Goal: Task Accomplishment & Management: Complete application form

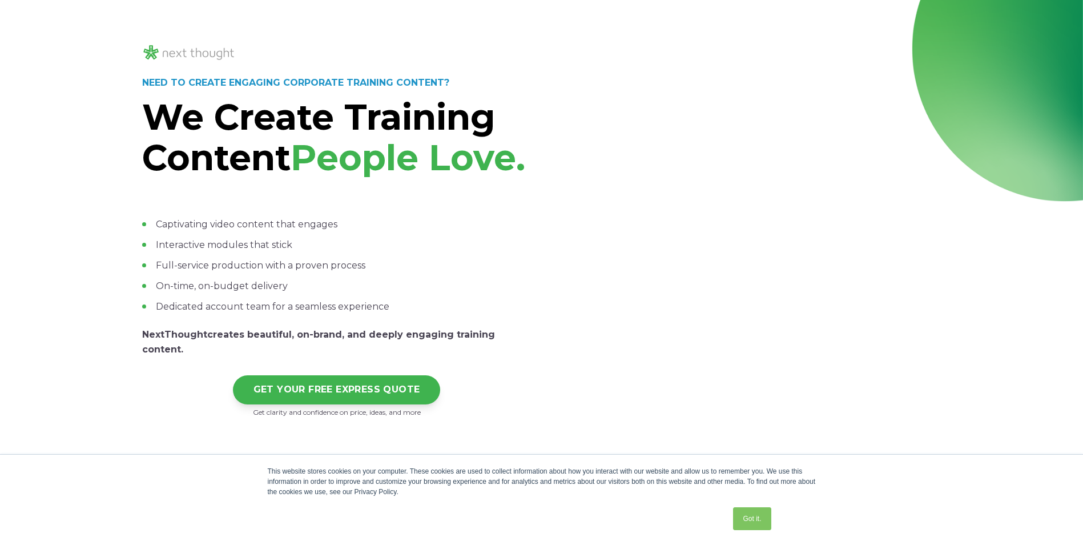
scroll to position [57, 0]
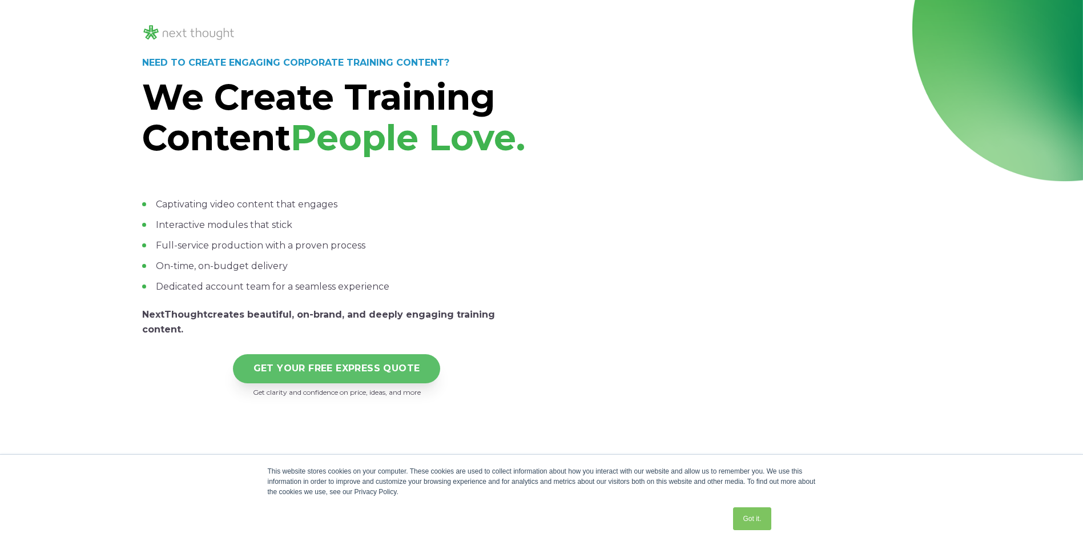
click at [325, 383] on link "GET YOUR FREE EXPRESS QUOTE" at bounding box center [337, 368] width 208 height 29
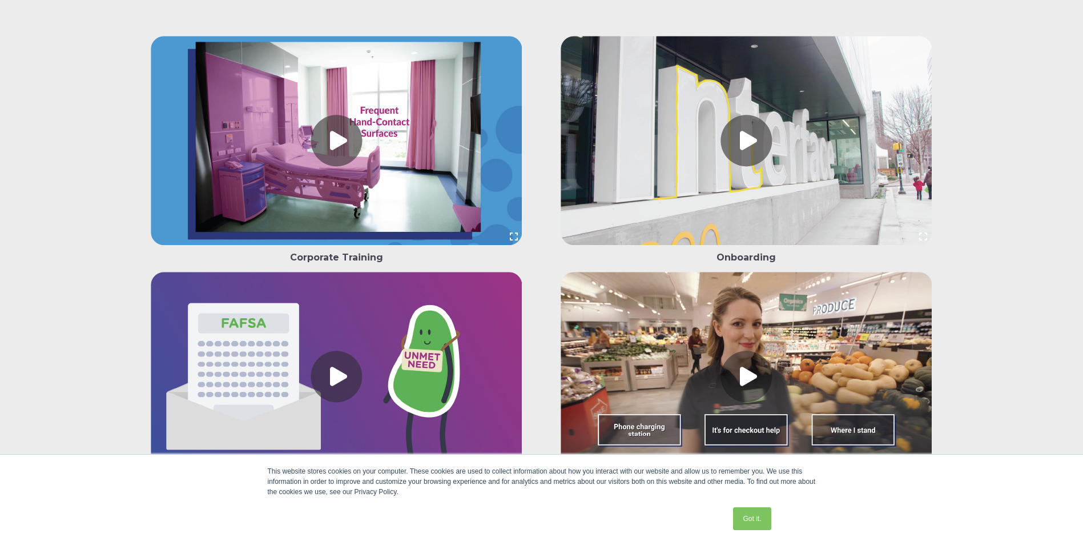
scroll to position [2912, 0]
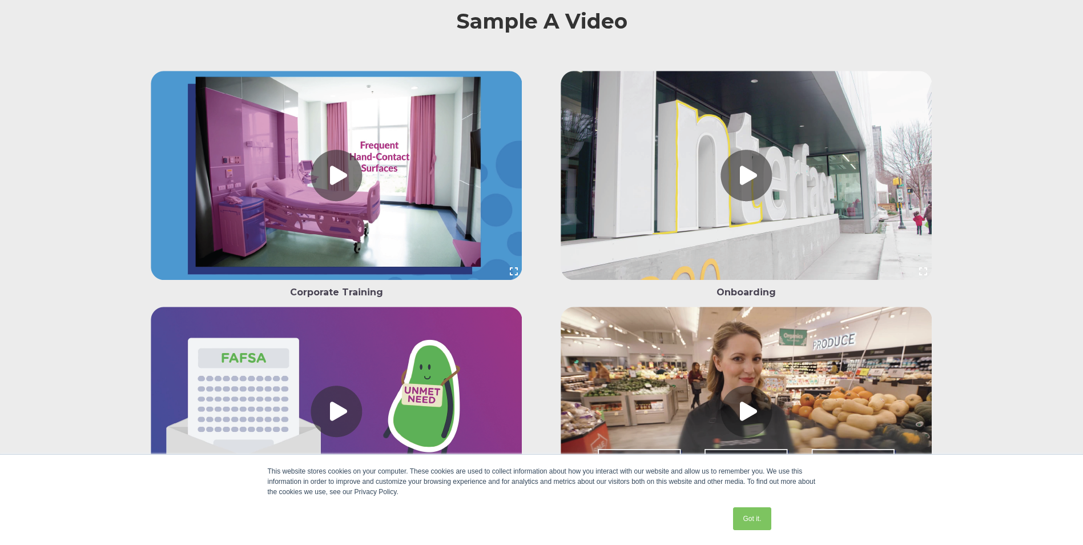
click at [329, 212] on link at bounding box center [336, 178] width 389 height 214
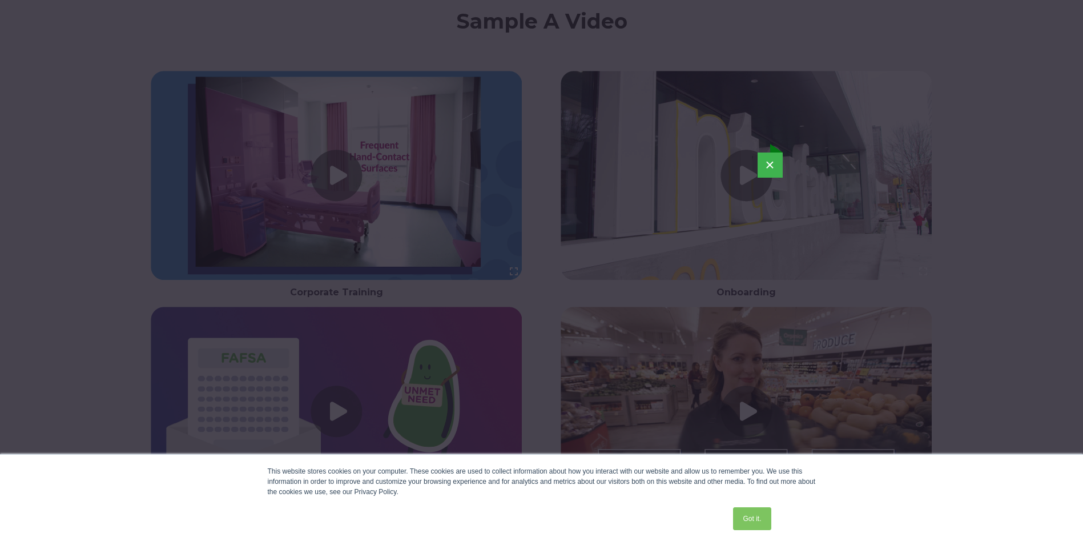
drag, startPoint x: 843, startPoint y: 426, endPoint x: 817, endPoint y: 415, distance: 29.2
click at [843, 426] on div "×" at bounding box center [541, 272] width 1083 height 545
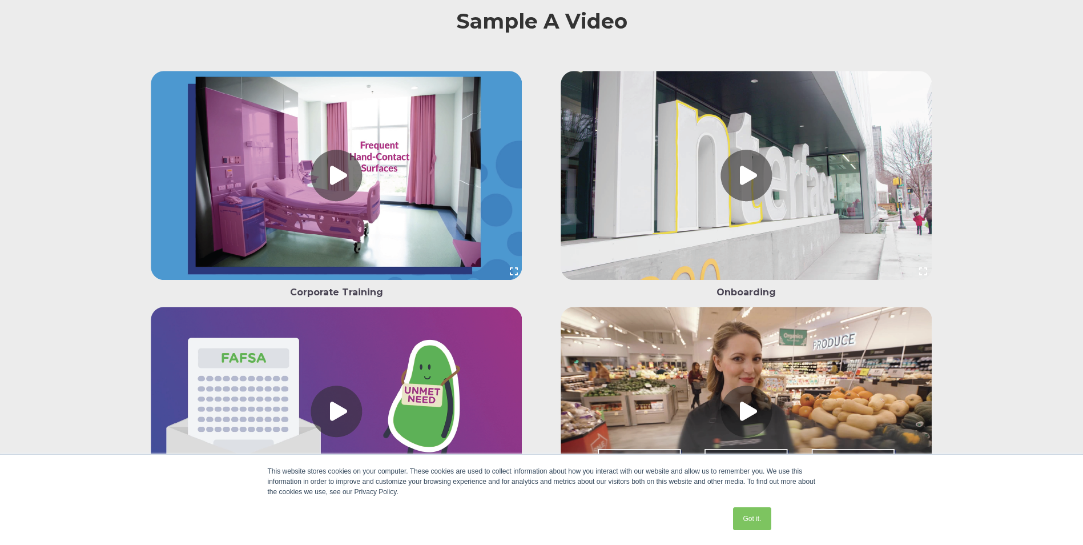
click at [317, 201] on link at bounding box center [336, 178] width 389 height 214
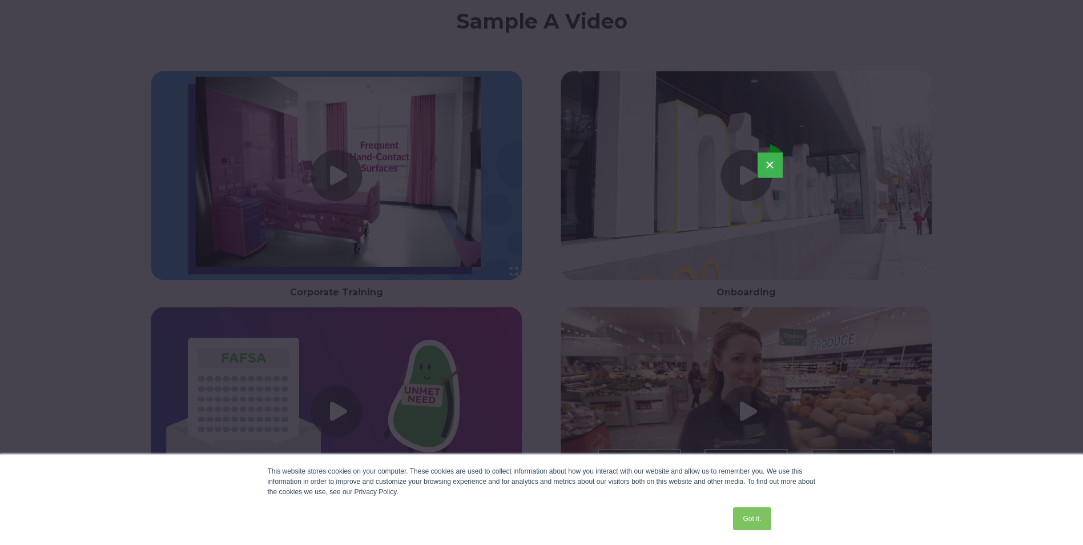
click at [767, 172] on button "×" at bounding box center [770, 164] width 25 height 25
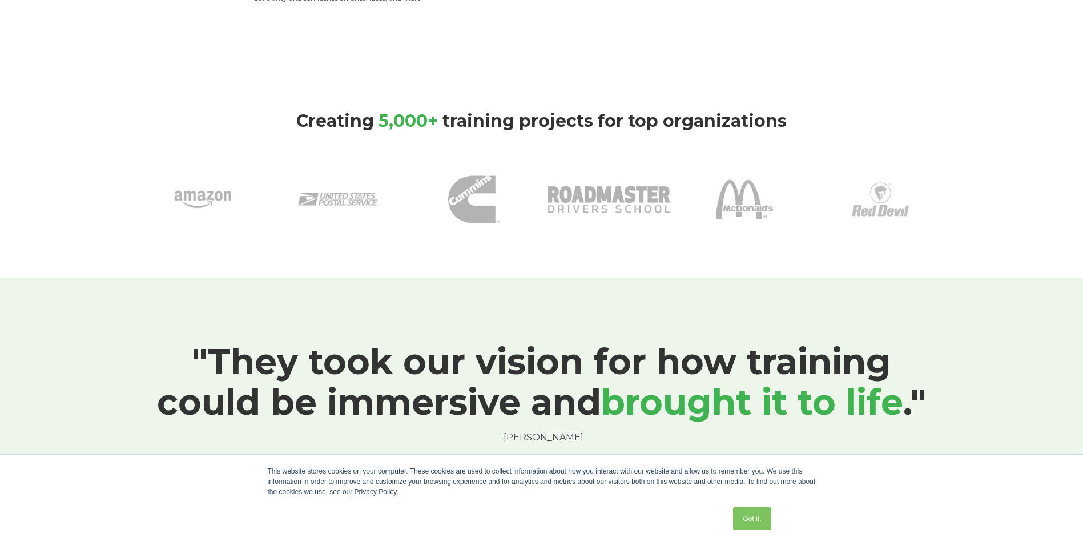
scroll to position [228, 0]
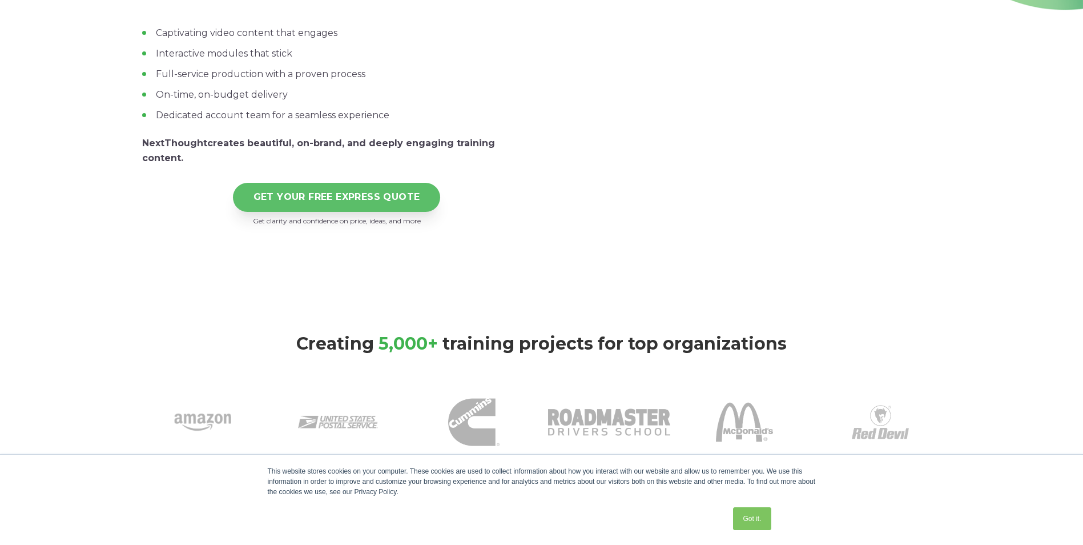
click at [307, 212] on link "GET YOUR FREE EXPRESS QUOTE" at bounding box center [337, 197] width 208 height 29
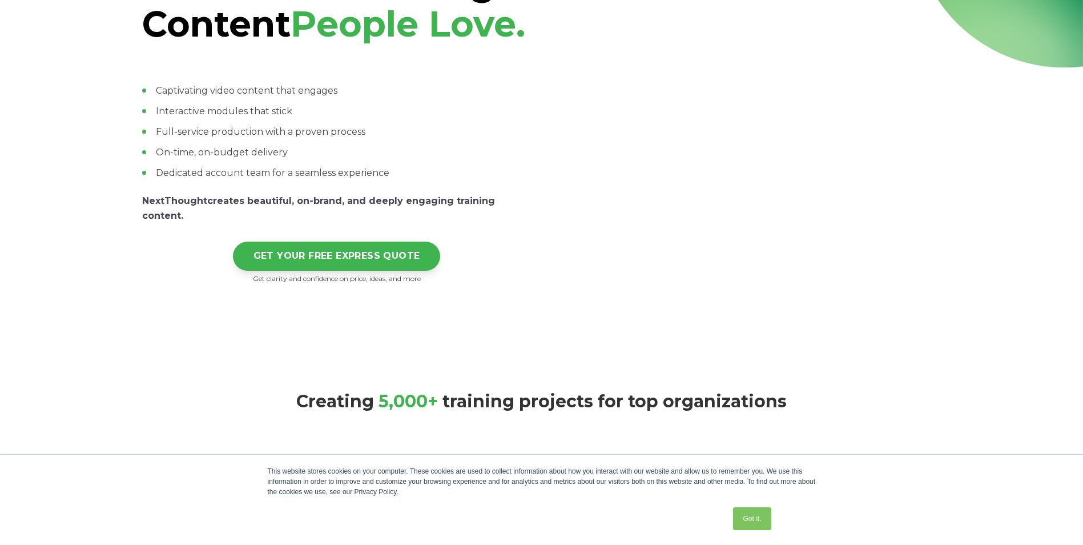
scroll to position [171, 0]
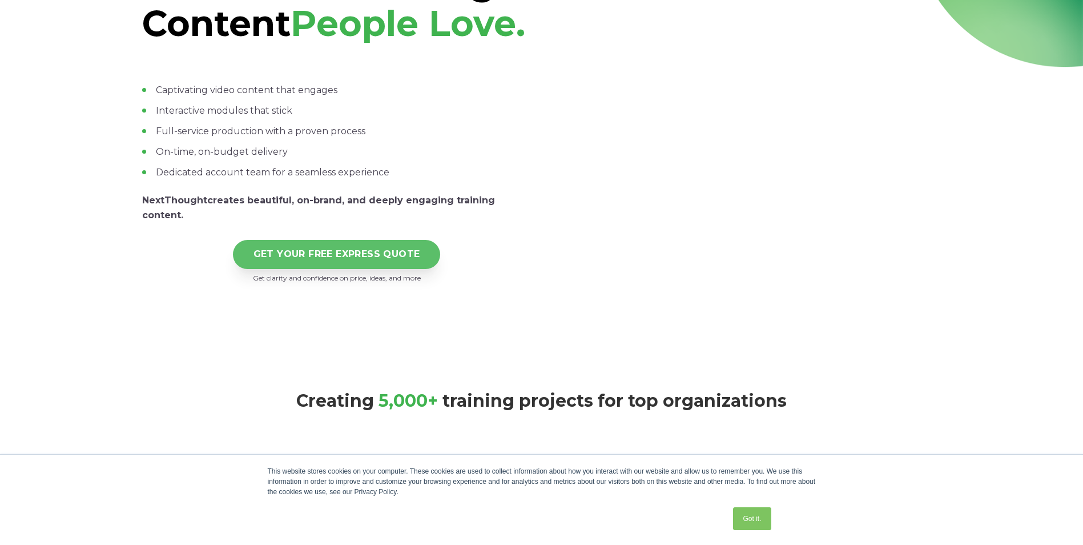
click at [329, 269] on link "GET YOUR FREE EXPRESS QUOTE" at bounding box center [337, 254] width 208 height 29
click at [396, 269] on link "GET YOUR FREE EXPRESS QUOTE" at bounding box center [337, 254] width 208 height 29
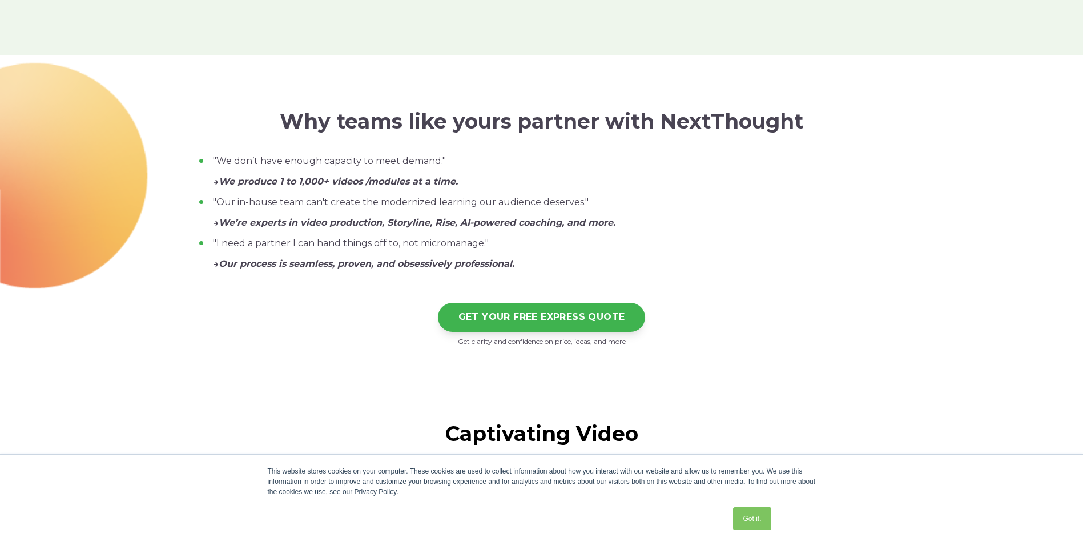
scroll to position [1142, 0]
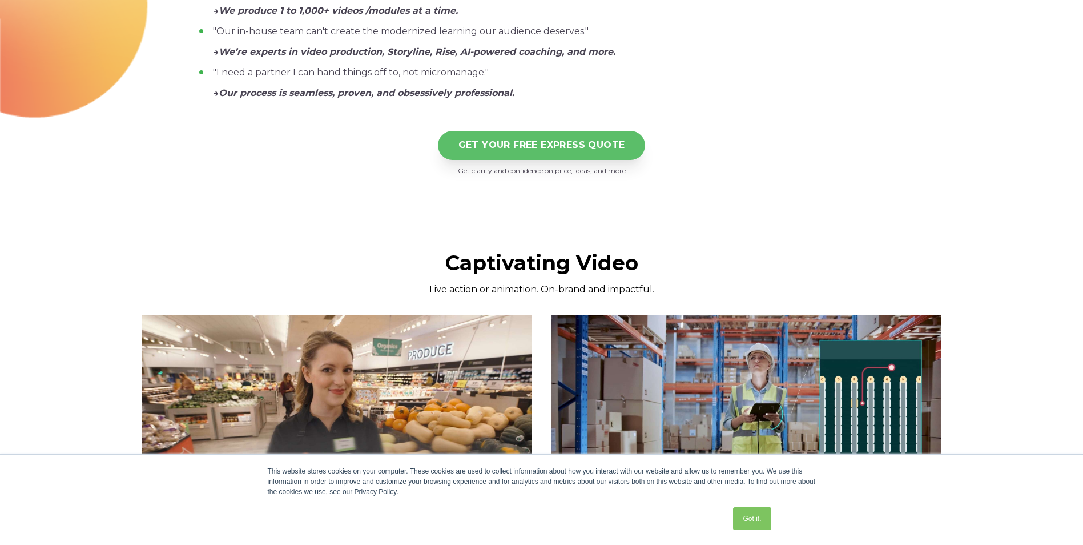
click at [476, 160] on link "GET YOUR FREE EXPRESS QUOTE" at bounding box center [542, 145] width 208 height 29
click at [577, 161] on link "GET YOUR FREE EXPRESS QUOTE" at bounding box center [542, 146] width 208 height 29
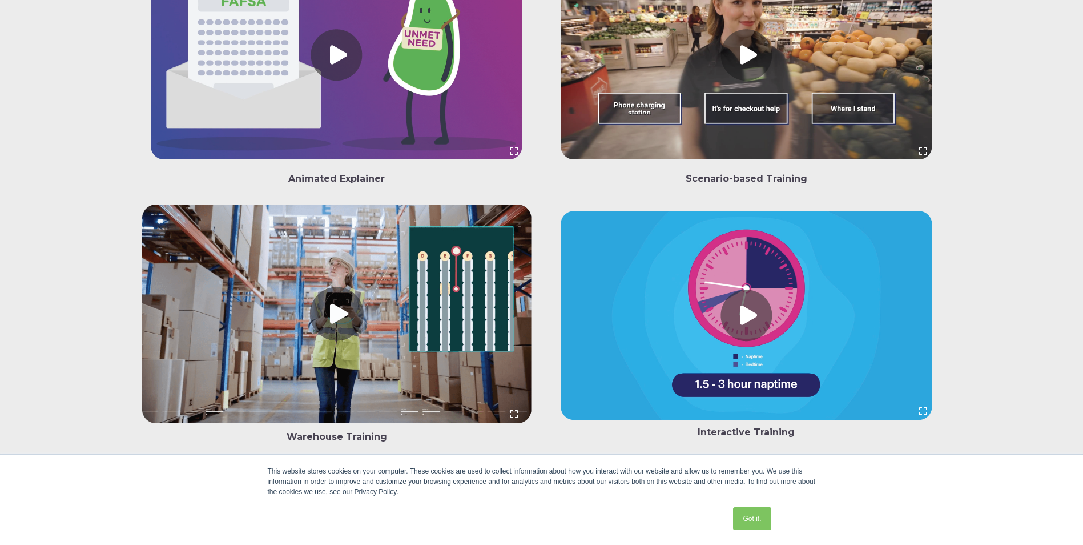
scroll to position [3540, 0]
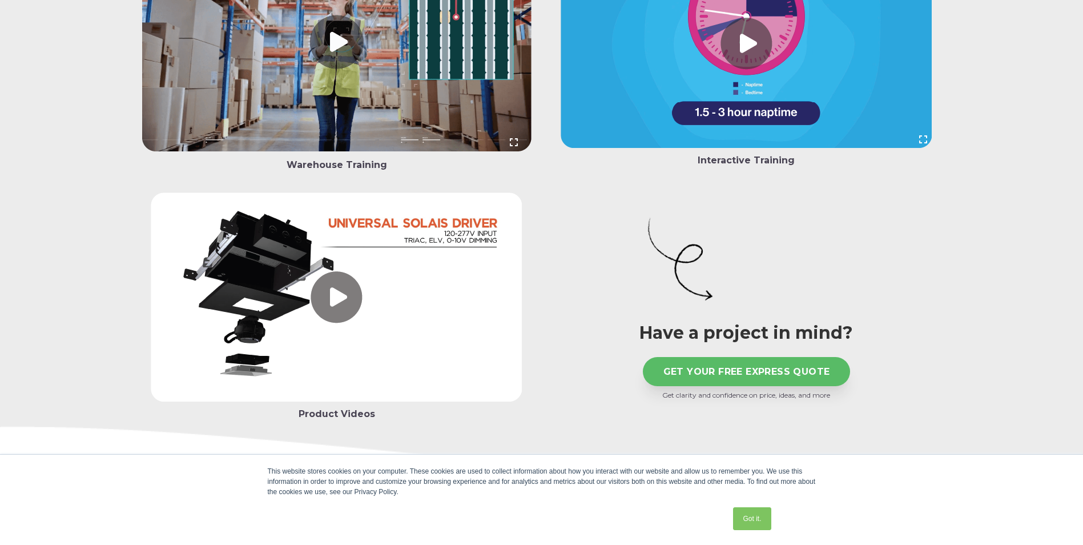
click at [671, 386] on link "GET YOUR FREE EXPRESS QUOTE" at bounding box center [747, 371] width 208 height 29
click at [765, 511] on link "Got it." at bounding box center [752, 518] width 38 height 23
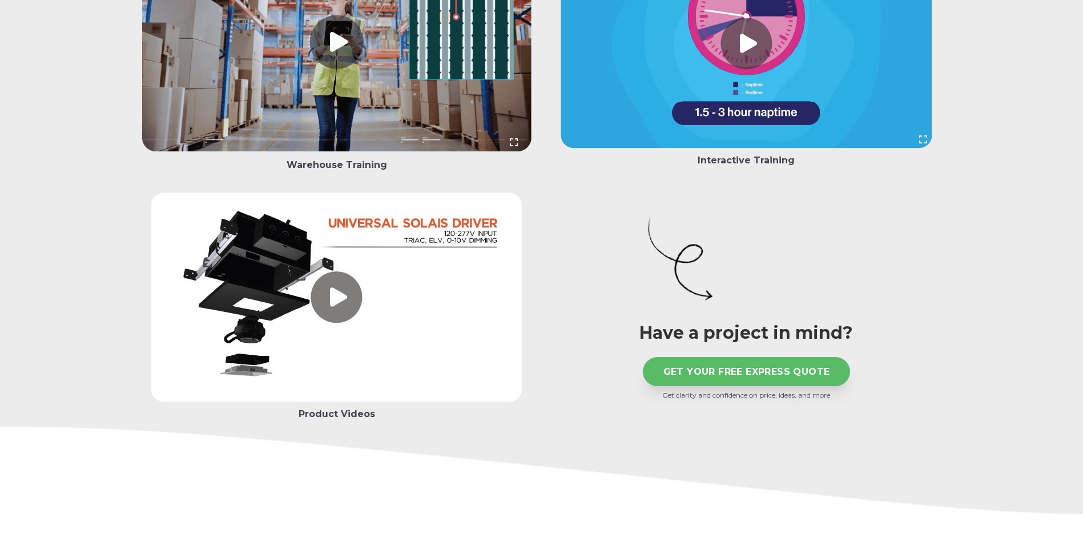
click at [779, 386] on link "GET YOUR FREE EXPRESS QUOTE" at bounding box center [747, 371] width 208 height 29
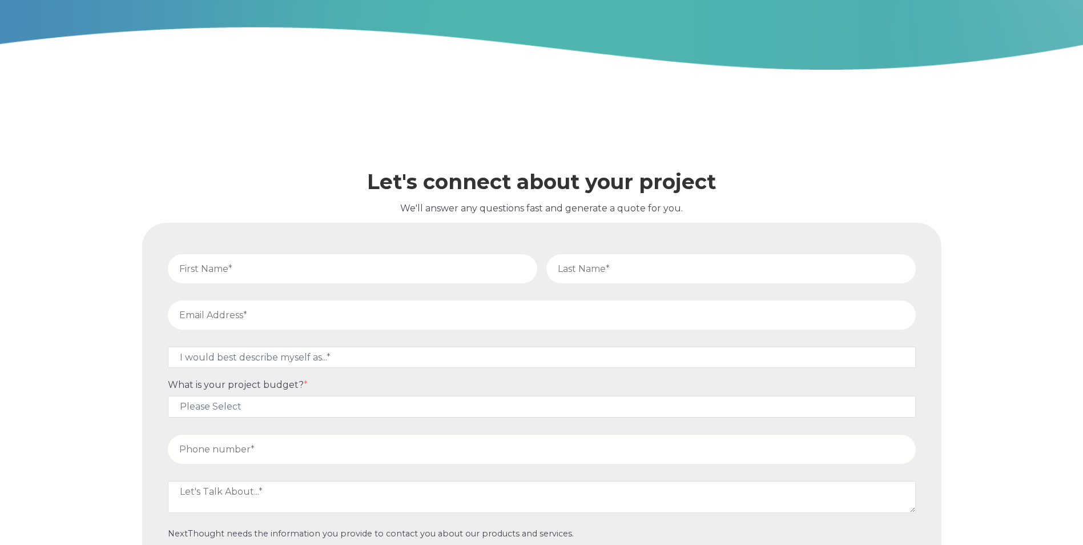
scroll to position [5300, 0]
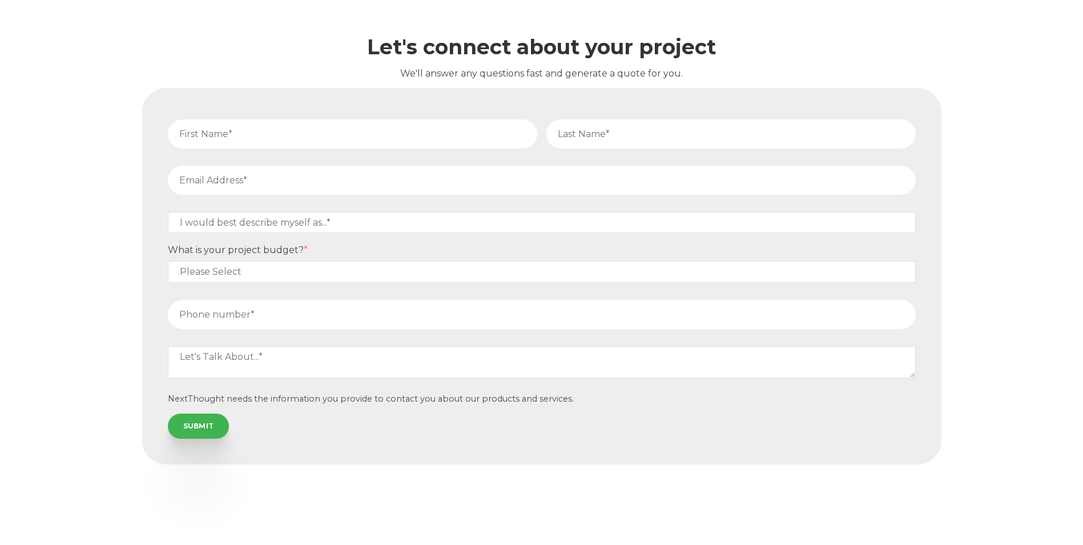
click at [204, 136] on input "text" at bounding box center [352, 133] width 369 height 29
type input "a"
type input "Aimee"
click at [168, 413] on input "SUBMIT" at bounding box center [199, 425] width 62 height 25
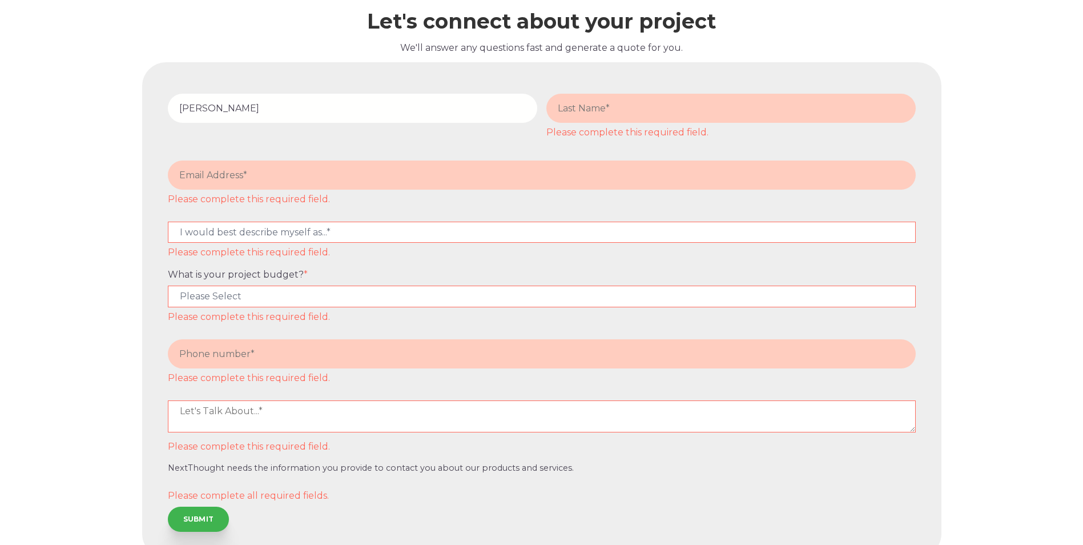
click at [673, 123] on input "text" at bounding box center [730, 108] width 369 height 29
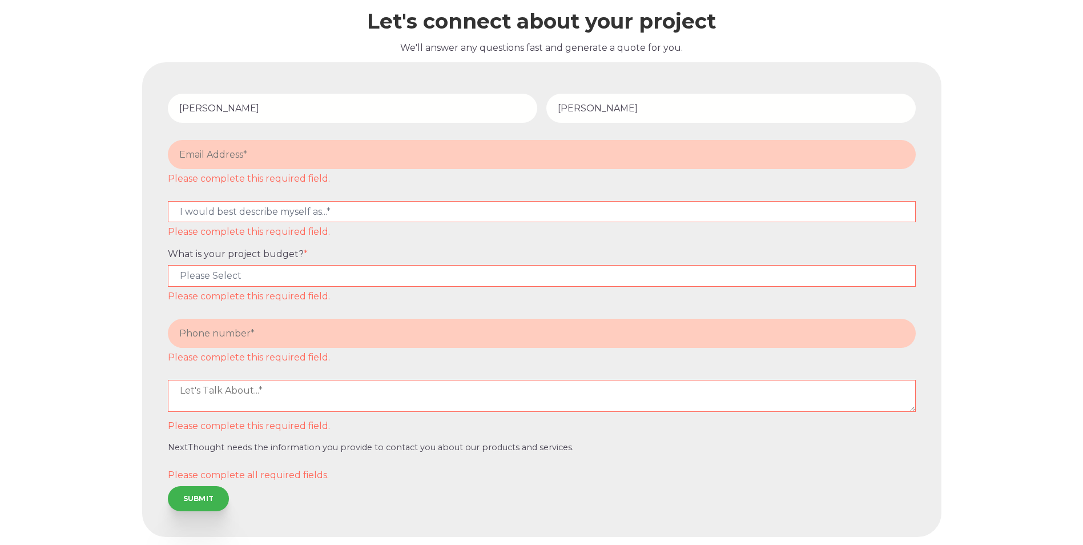
type input "Espinoza"
click at [441, 169] on input "email" at bounding box center [542, 154] width 748 height 29
type input "aimee@racservicesllc.com"
type input "14084666602"
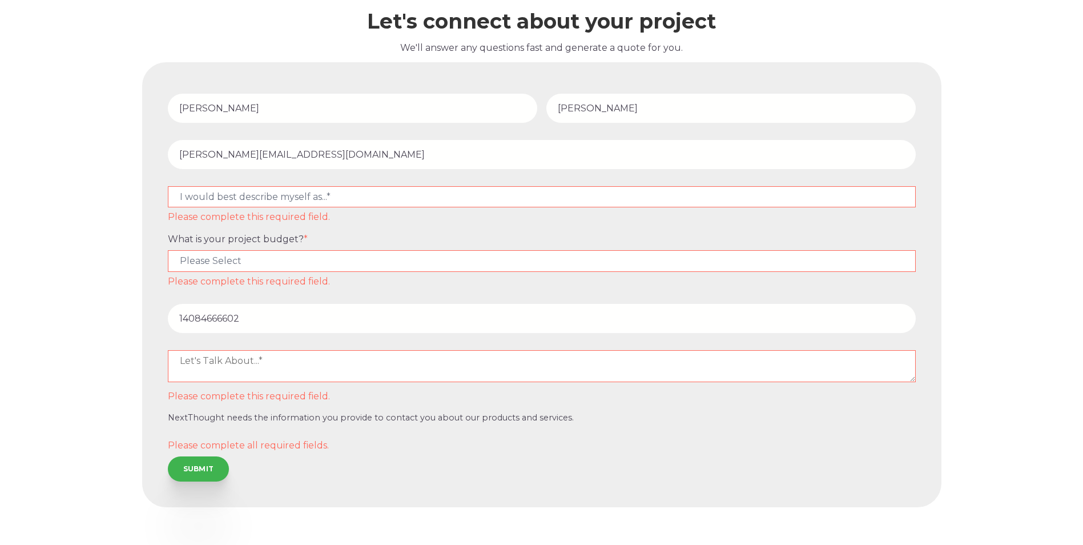
drag, startPoint x: 255, startPoint y: 340, endPoint x: 65, endPoint y: 393, distance: 197.4
click at [65, 393] on div "Let's connect about your project We'll answer any questions fast and generate a…" at bounding box center [541, 248] width 1083 height 678
click at [357, 331] on input "4087066829" at bounding box center [542, 318] width 748 height 29
type input "4087066829"
click at [359, 271] on select "Please Select $5,000 - $15,000 $15,000 - $25,000 $25,000 - $50,000 $50,000+" at bounding box center [542, 260] width 748 height 21
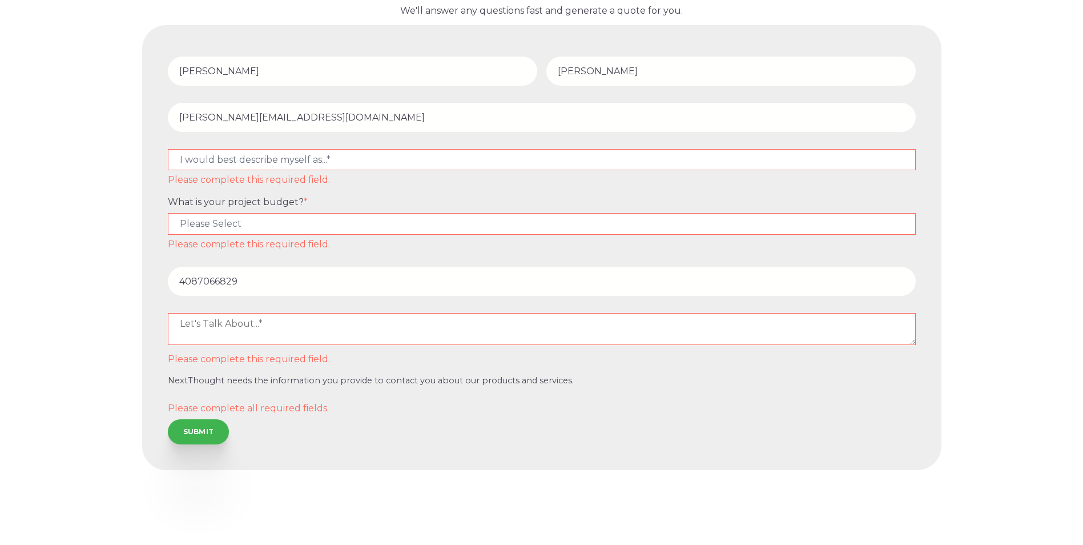
scroll to position [5357, 0]
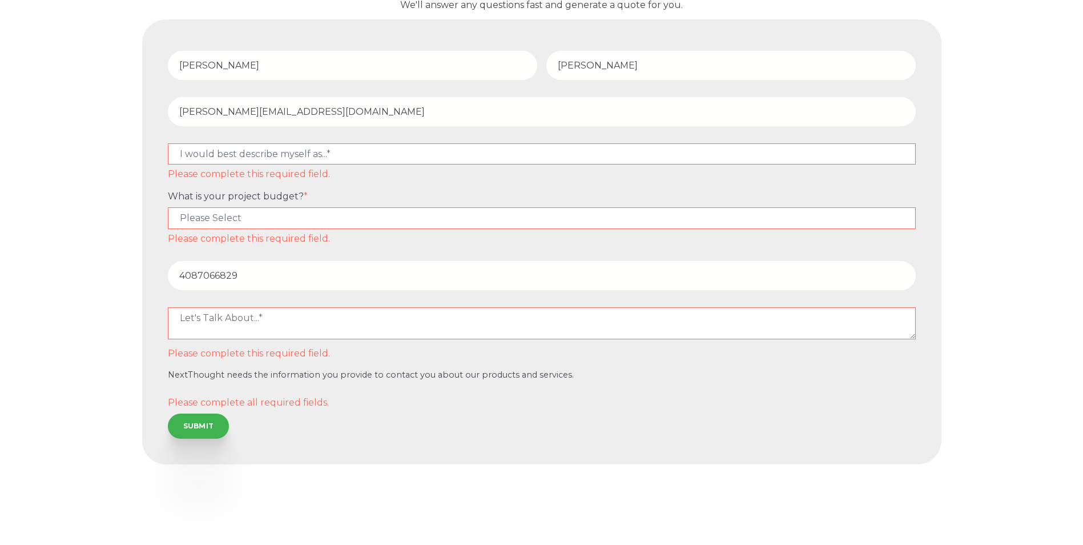
click at [260, 227] on select "Please Select $5,000 - $15,000 $15,000 - $25,000 $25,000 - $50,000 $50,000+" at bounding box center [542, 217] width 748 height 21
select select "$5,000 - $15,000"
click at [168, 222] on select "Please Select $5,000 - $15,000 $15,000 - $25,000 $25,000 - $50,000 $50,000+" at bounding box center [542, 217] width 748 height 21
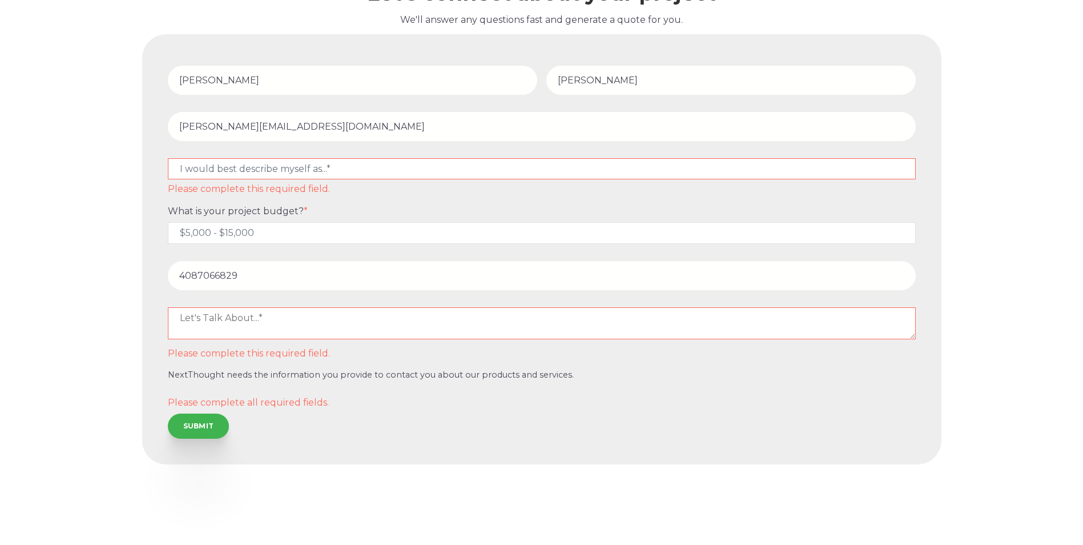
click at [264, 320] on textarea at bounding box center [542, 323] width 748 height 32
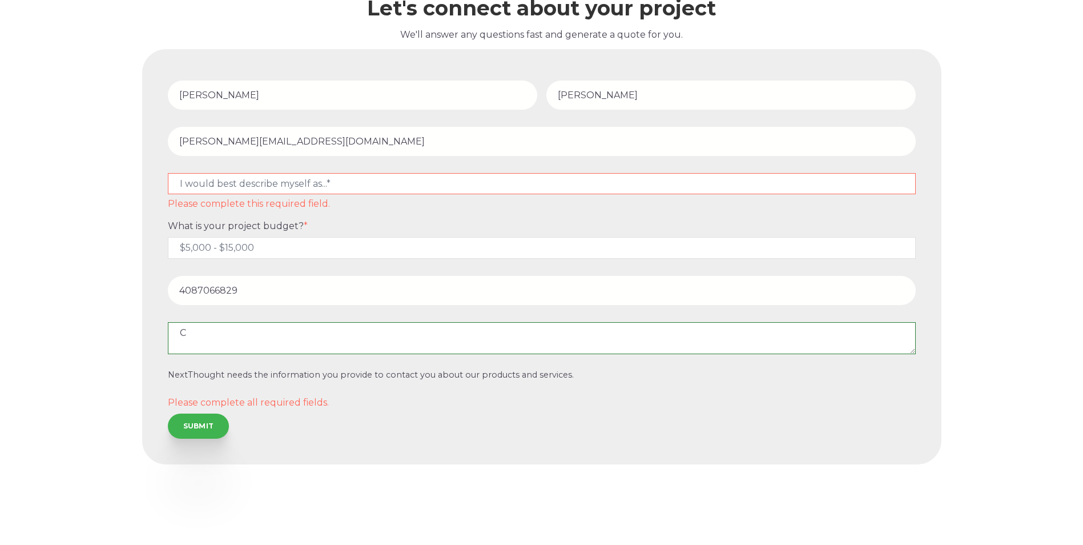
scroll to position [5339, 0]
type textarea "Company training about workplace safety, project management, time management, m…"
click at [211, 429] on input "SUBMIT" at bounding box center [199, 424] width 62 height 25
click at [570, 187] on select "I would best describe myself as...* Other I am an executive or owner of a compa…" at bounding box center [542, 183] width 748 height 21
select select "persona_10"
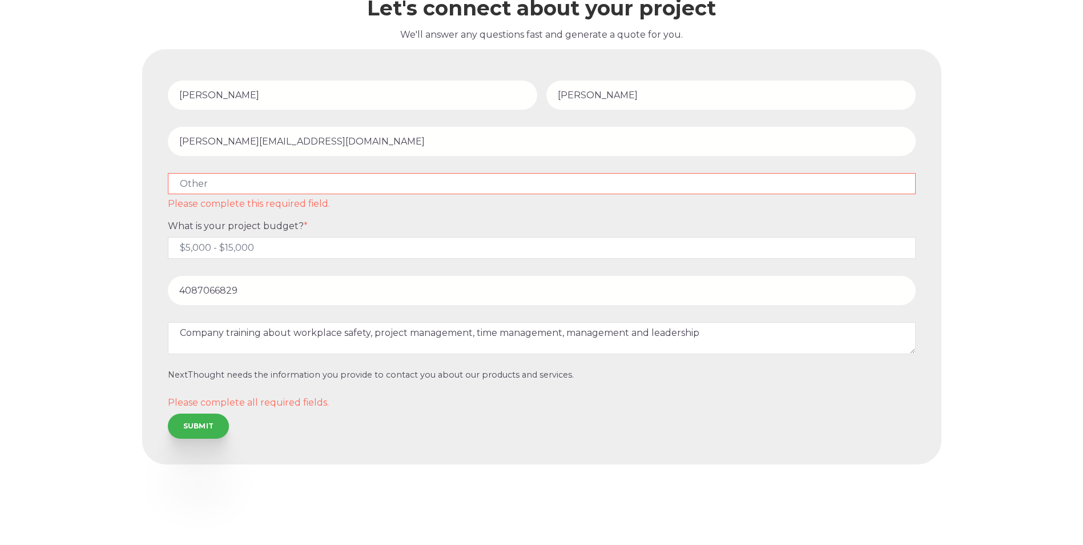
click at [168, 194] on select "I would best describe myself as...* Other I am an executive or owner of a compa…" at bounding box center [542, 183] width 748 height 21
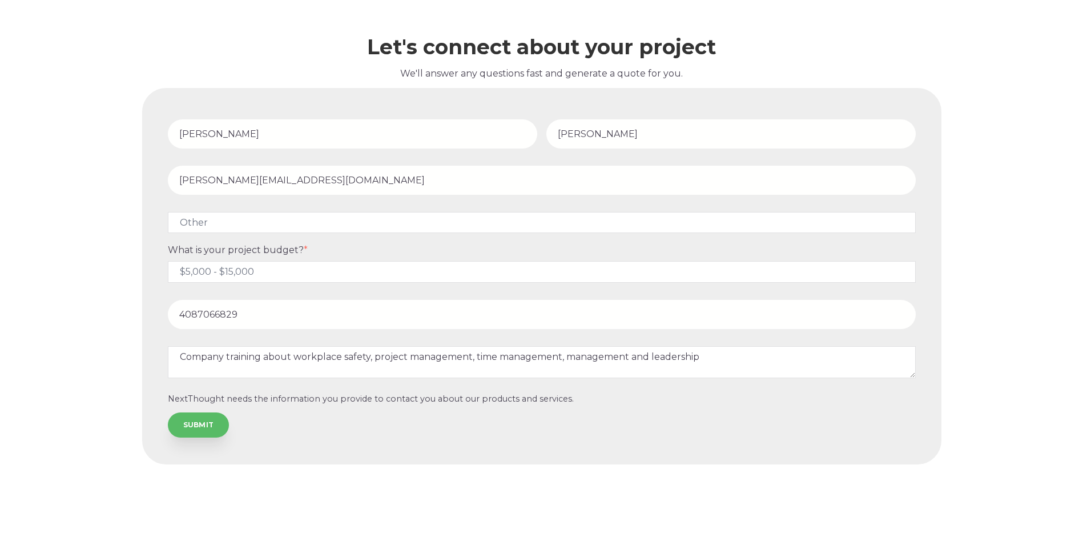
click at [190, 427] on input "SUBMIT" at bounding box center [199, 424] width 62 height 25
